Goal: Register for event/course

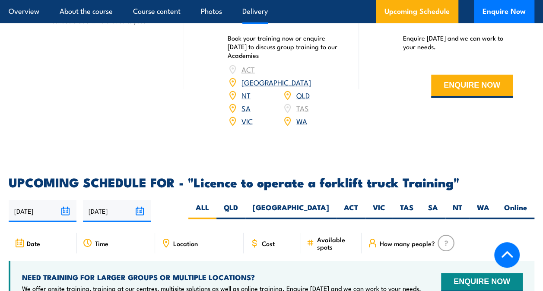
scroll to position [1270, 0]
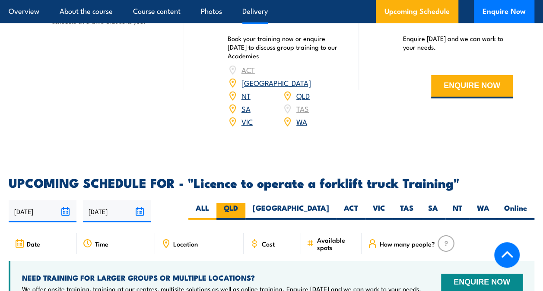
click at [245, 203] on label "QLD" at bounding box center [230, 211] width 29 height 17
click at [243, 203] on input "QLD" at bounding box center [241, 206] width 6 height 6
radio input "true"
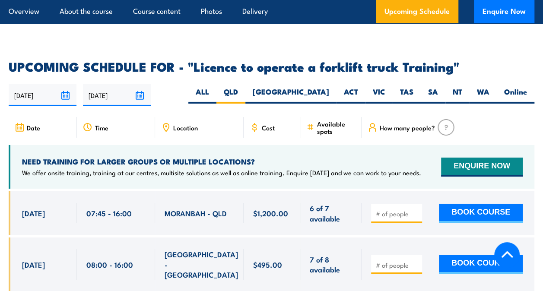
scroll to position [1394, 0]
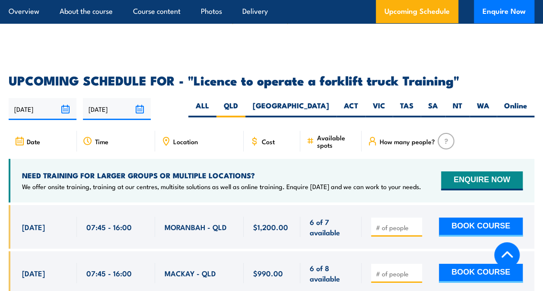
scroll to position [1373, 0]
